Goal: Task Accomplishment & Management: Complete application form

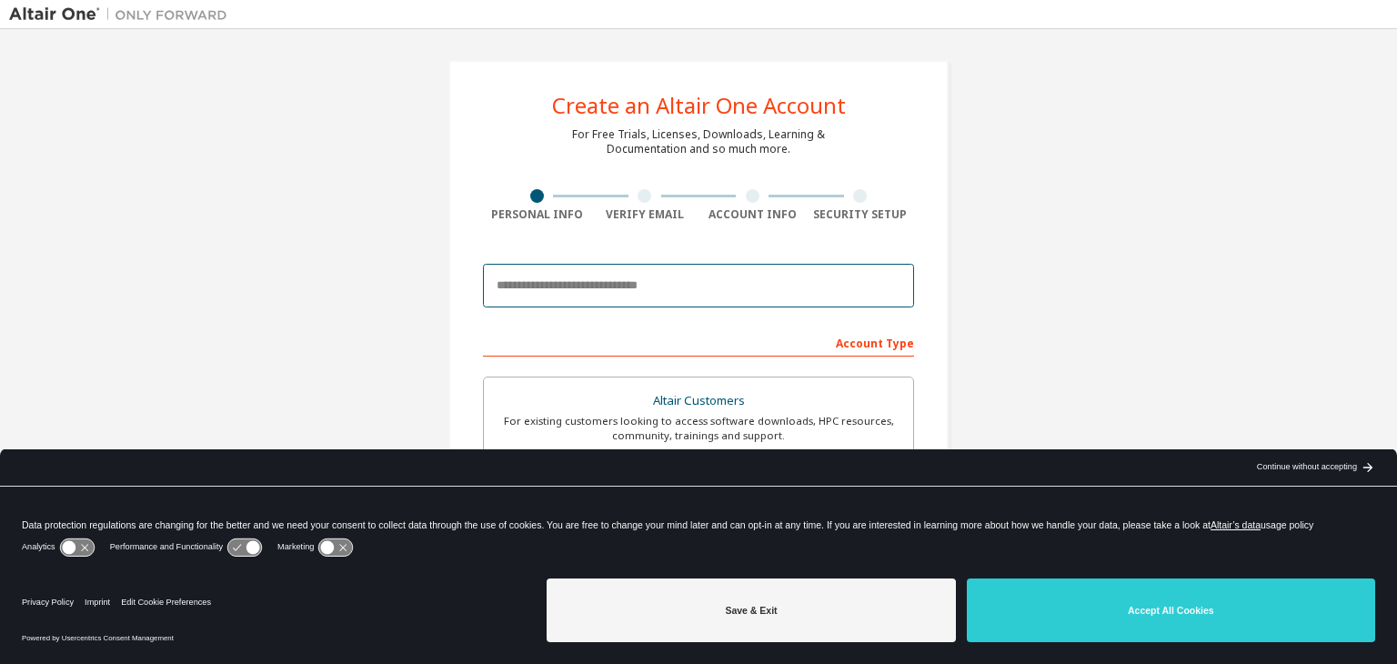
click at [683, 266] on input "email" at bounding box center [698, 286] width 431 height 44
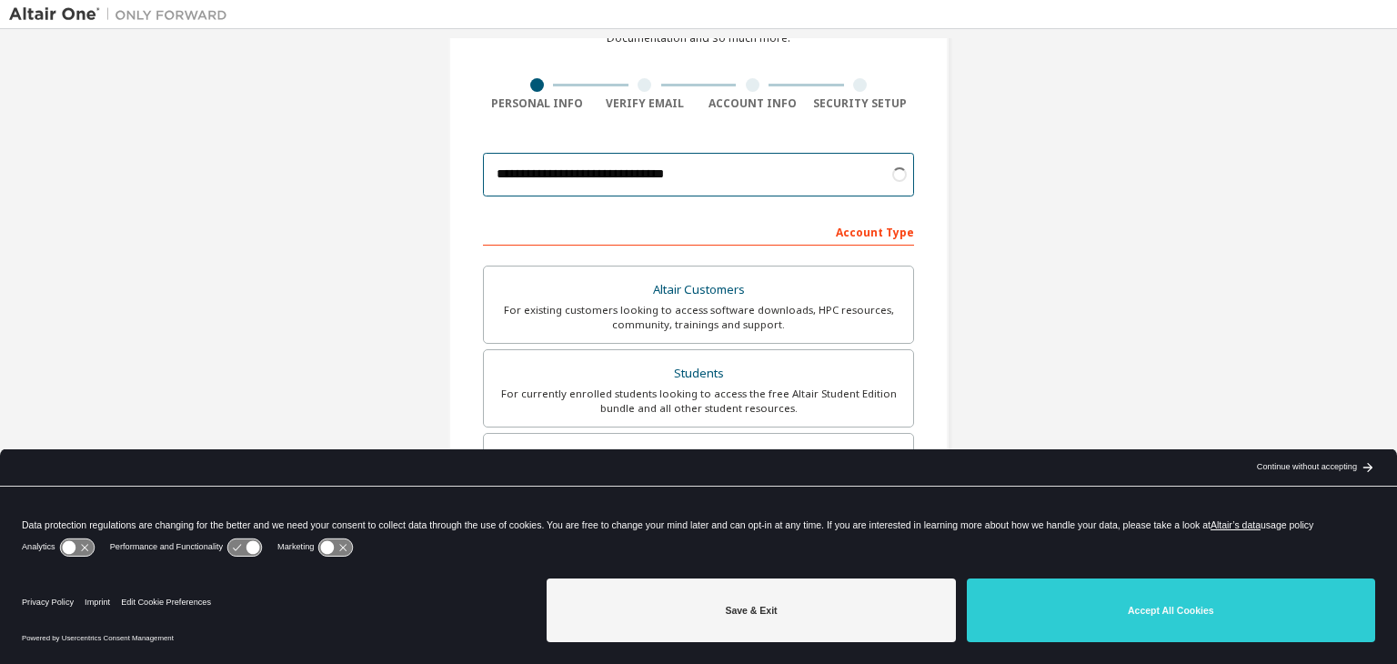
scroll to position [182, 0]
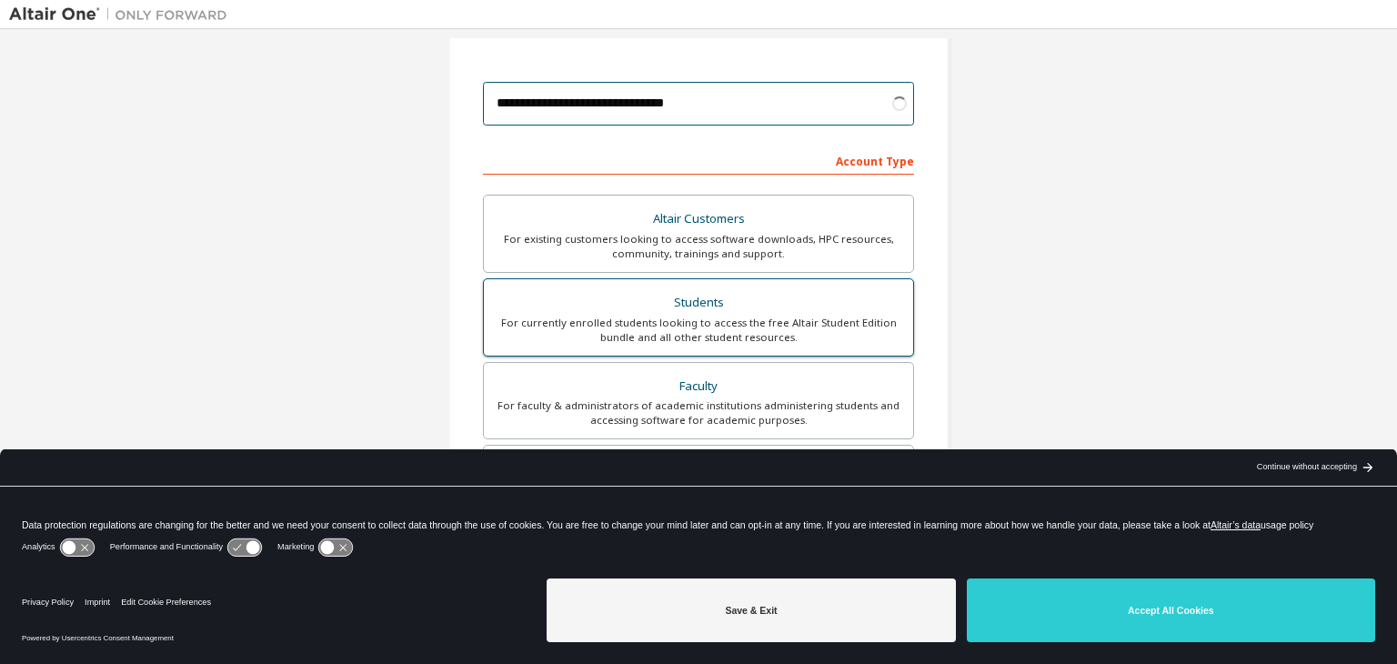
type input "**********"
click at [750, 309] on div "Students" at bounding box center [698, 302] width 407 height 25
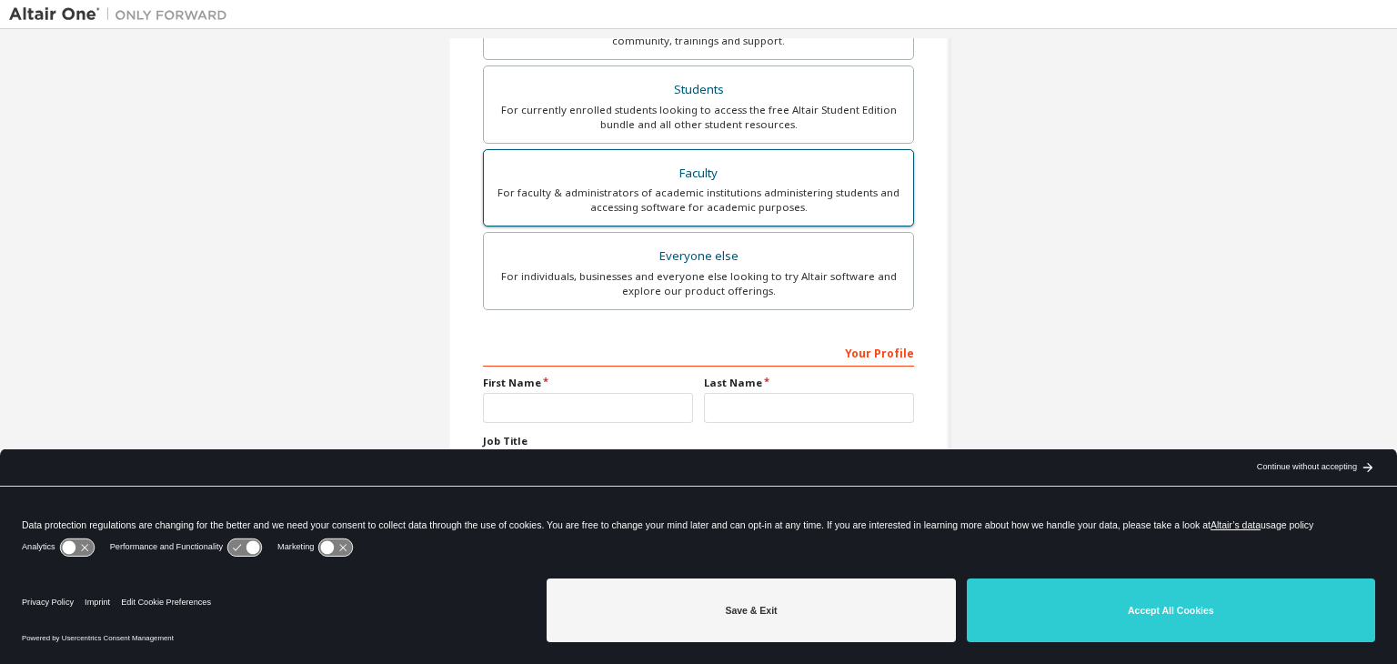
scroll to position [396, 0]
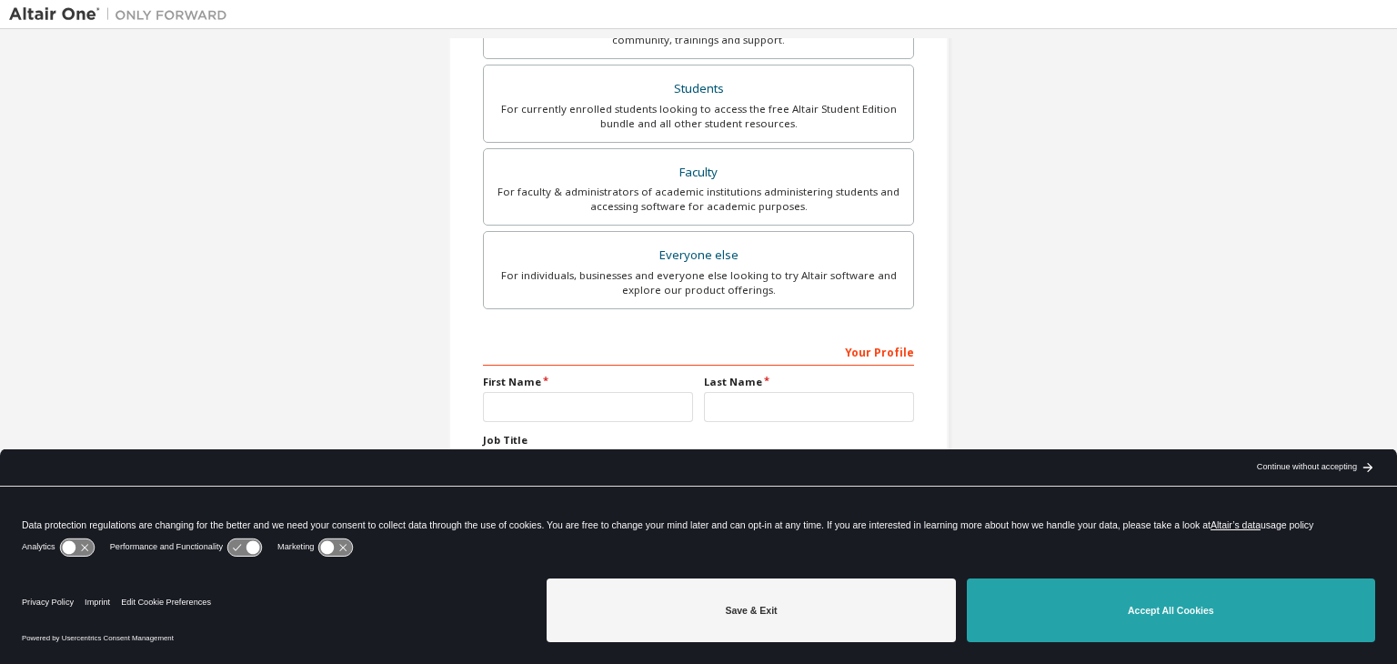
click at [1190, 619] on button "Accept All Cookies" at bounding box center [1171, 610] width 408 height 64
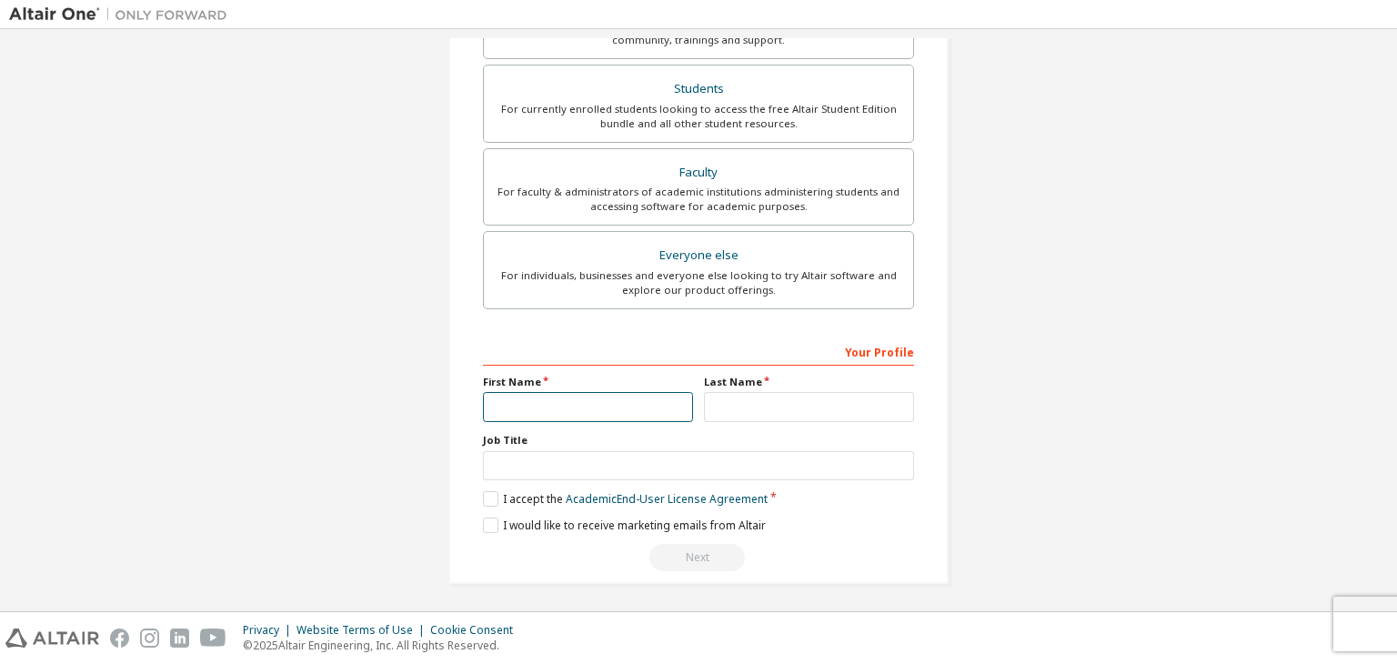
click at [609, 392] on input "text" at bounding box center [588, 407] width 210 height 30
type input "*****"
click at [804, 404] on input "text" at bounding box center [809, 407] width 210 height 30
type input "*****"
click at [495, 495] on label "I accept the Academic End-User License Agreement" at bounding box center [625, 498] width 285 height 15
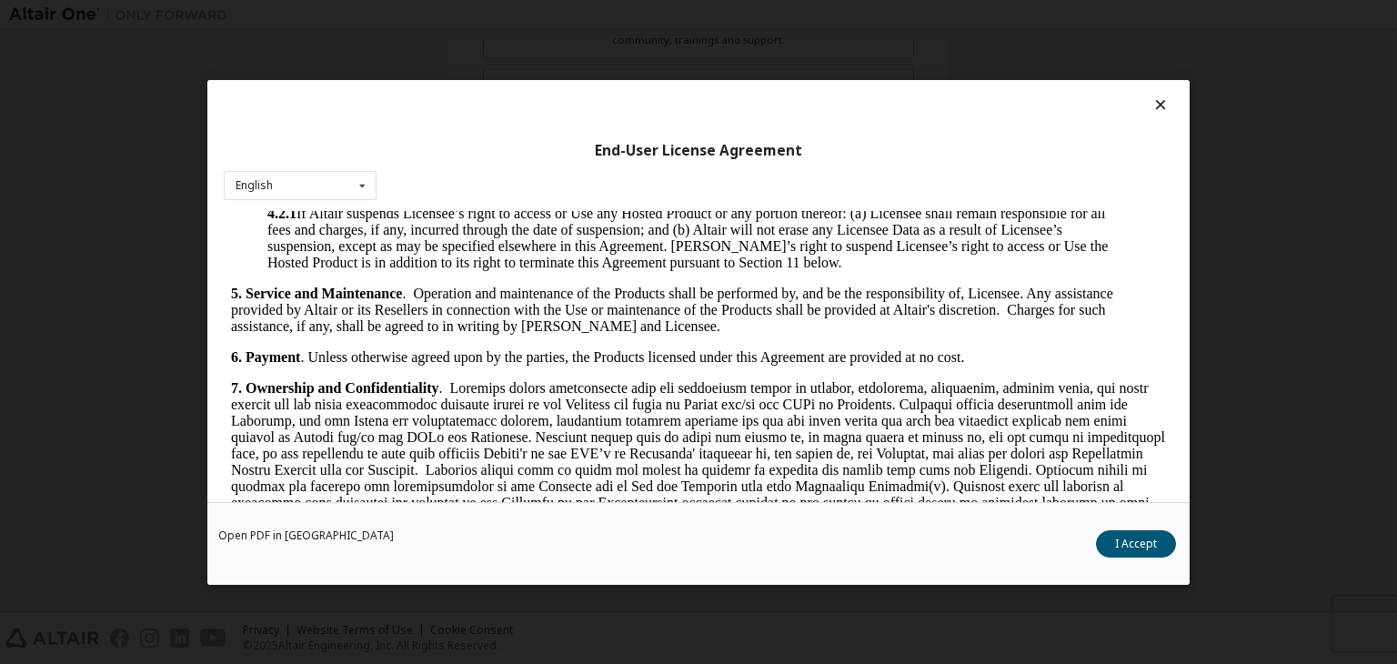
scroll to position [1273, 0]
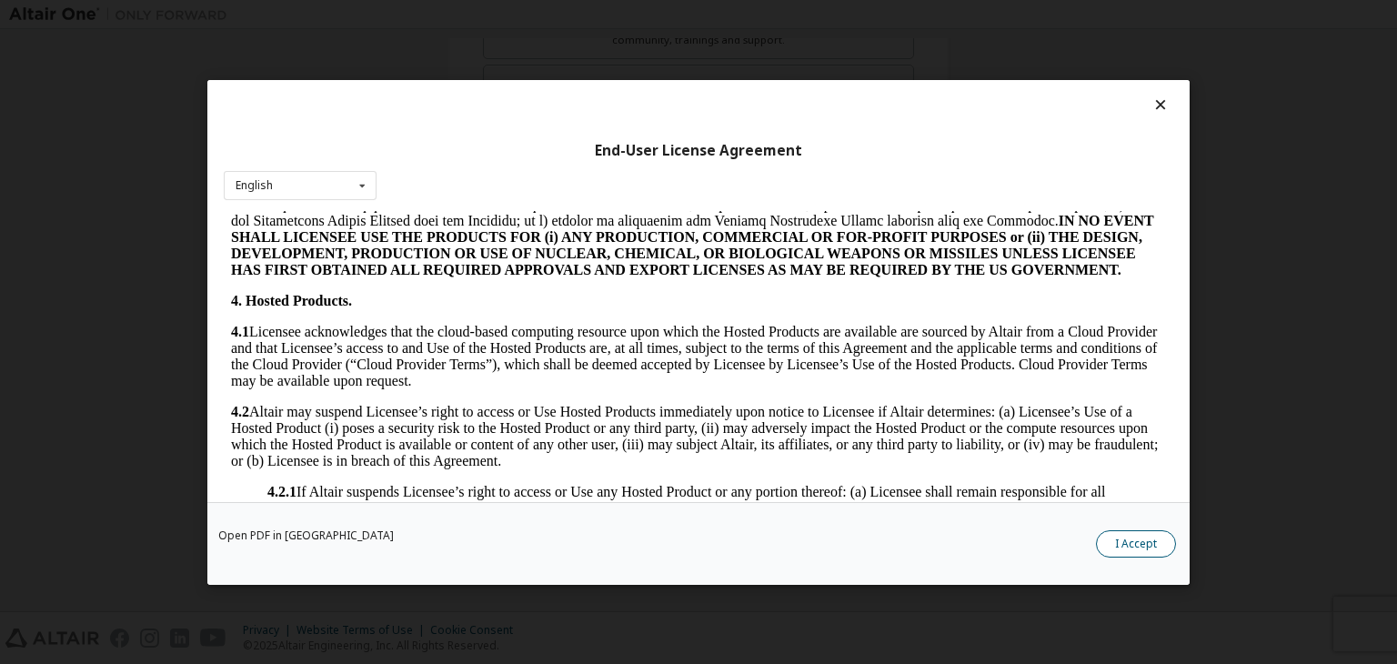
click at [1132, 539] on button "I Accept" at bounding box center [1136, 543] width 80 height 27
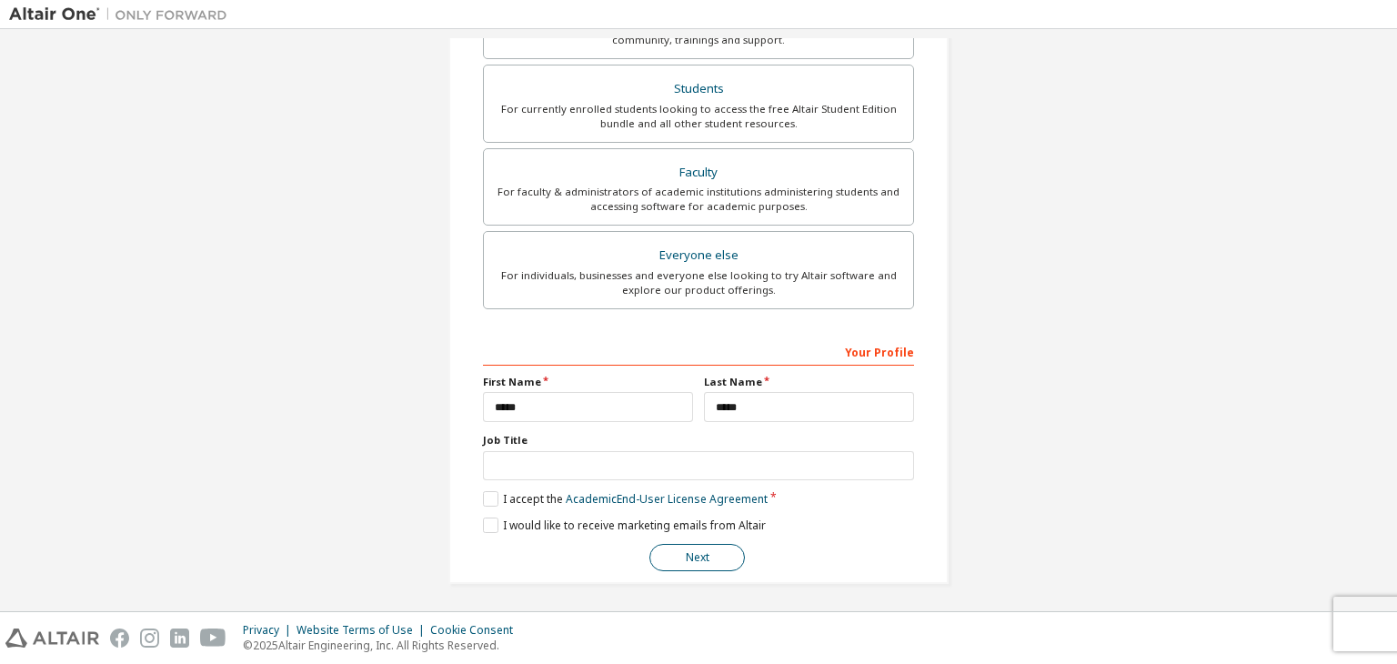
click at [683, 548] on button "Next" at bounding box center [696, 557] width 95 height 27
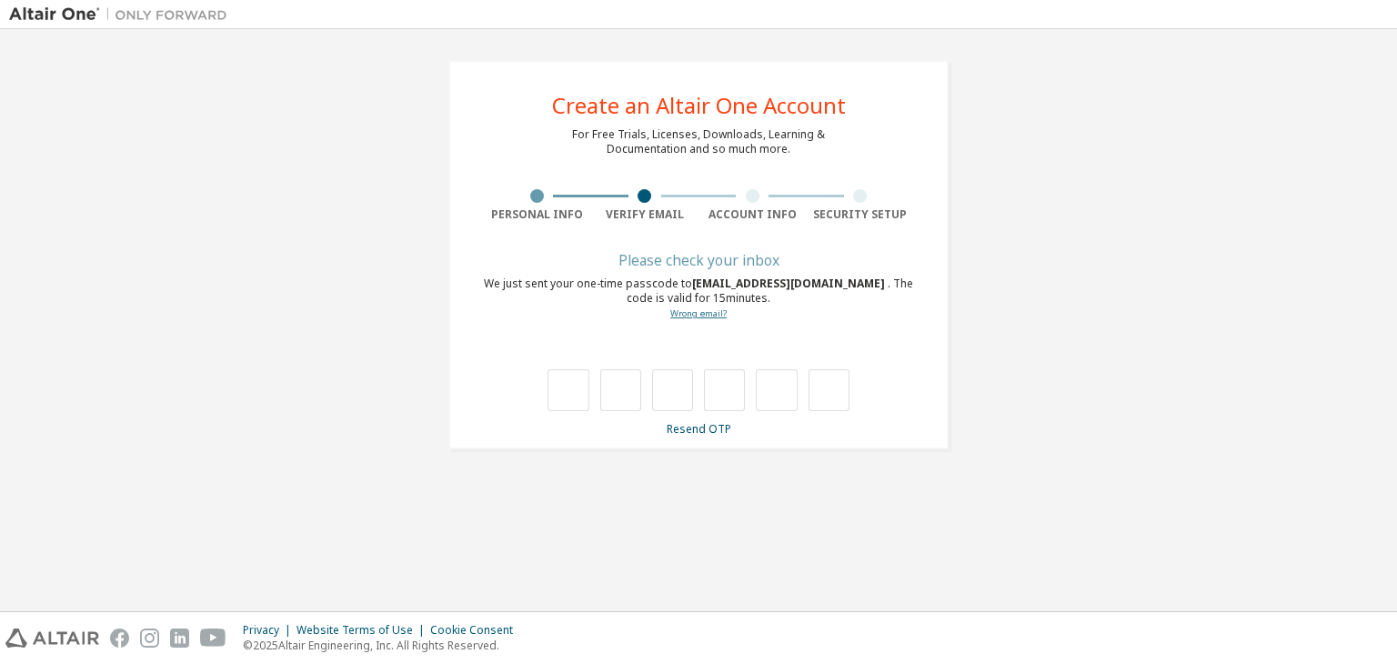
type input "*"
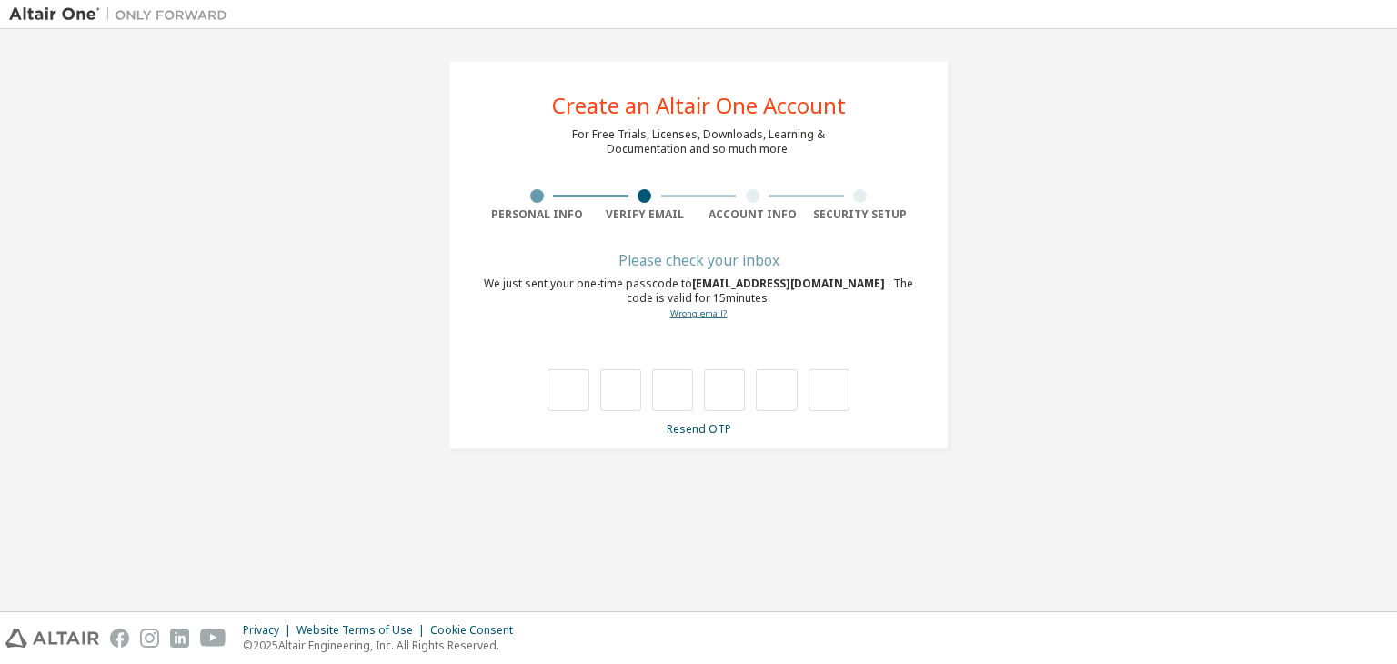
type input "*"
